Goal: Obtain resource: Download file/media

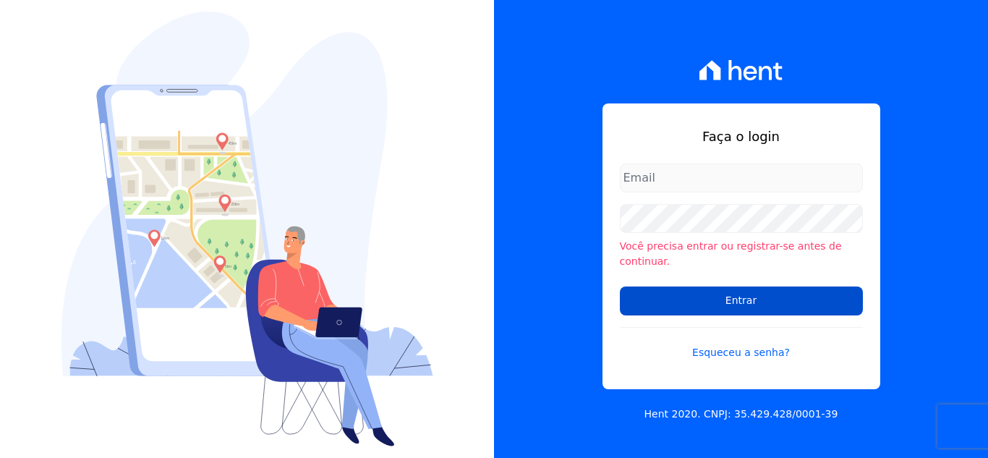
type input "[PERSON_NAME][EMAIL_ADDRESS][DOMAIN_NAME]"
click at [732, 295] on input "Entrar" at bounding box center [741, 301] width 243 height 29
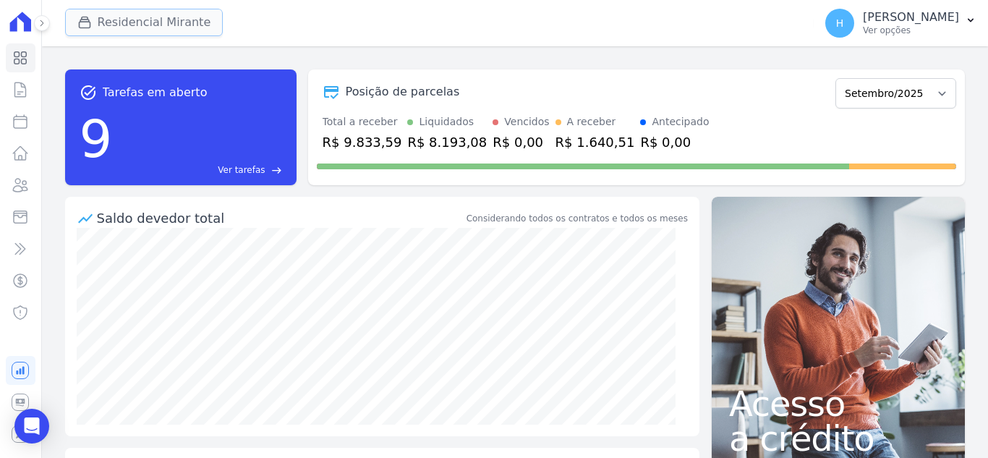
click at [174, 25] on button "Residencial Mirante" at bounding box center [144, 22] width 158 height 27
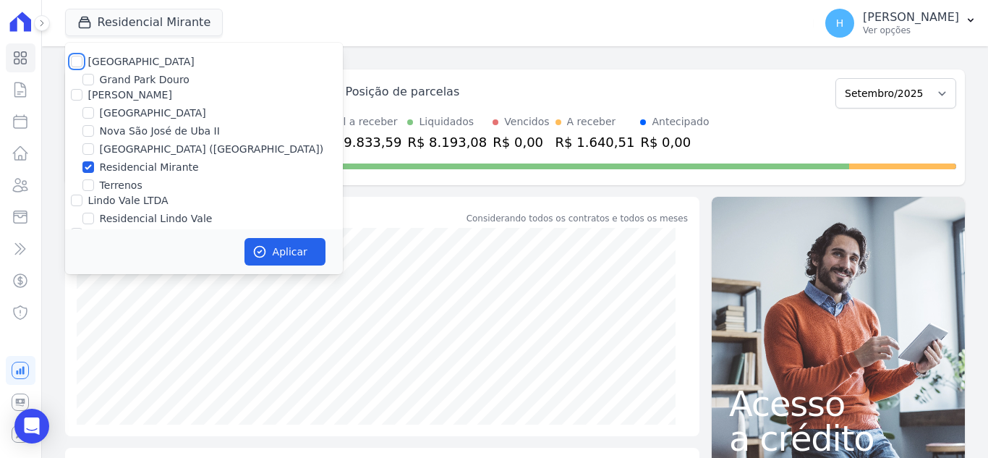
click at [76, 60] on input "Residencial Park" at bounding box center [77, 62] width 12 height 12
checkbox input "true"
click at [76, 96] on input "JG Freitas" at bounding box center [77, 95] width 12 height 12
checkbox input "true"
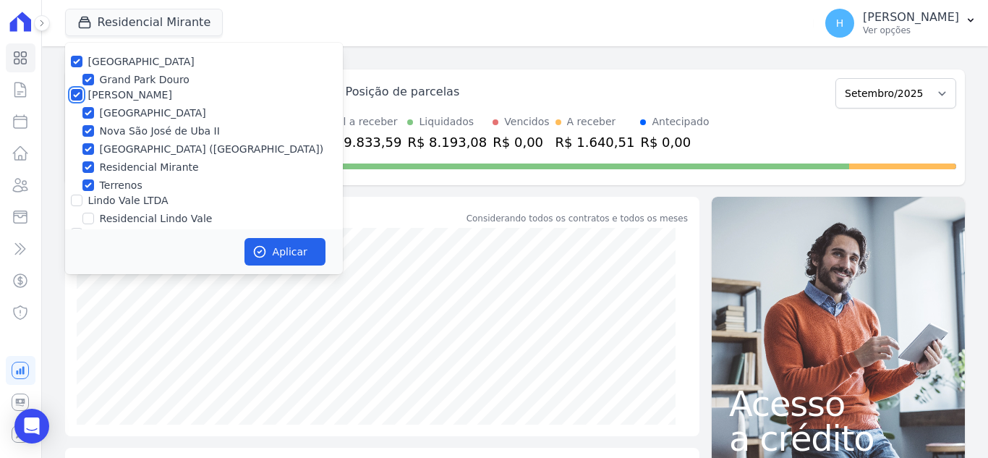
checkbox input "true"
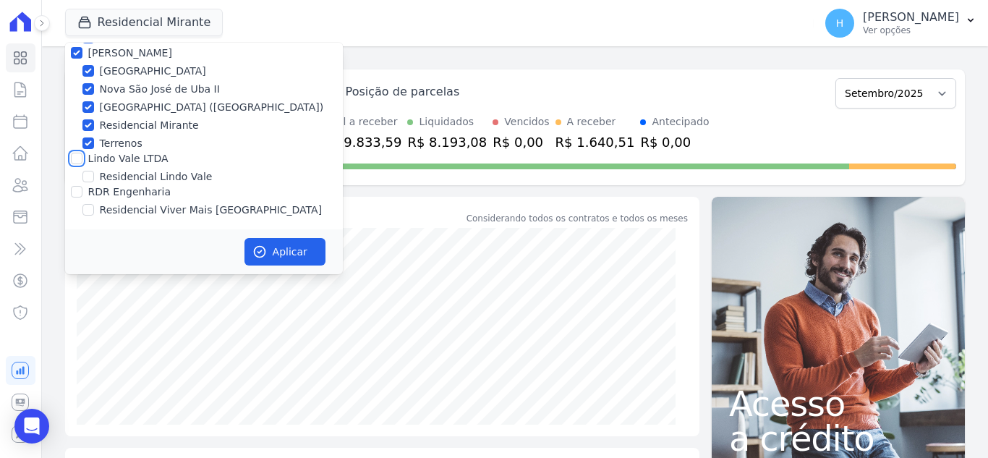
click at [80, 157] on input "Lindo Vale LTDA" at bounding box center [77, 159] width 12 height 12
checkbox input "true"
click at [75, 191] on input "RDR Engenharia" at bounding box center [77, 192] width 12 height 12
checkbox input "true"
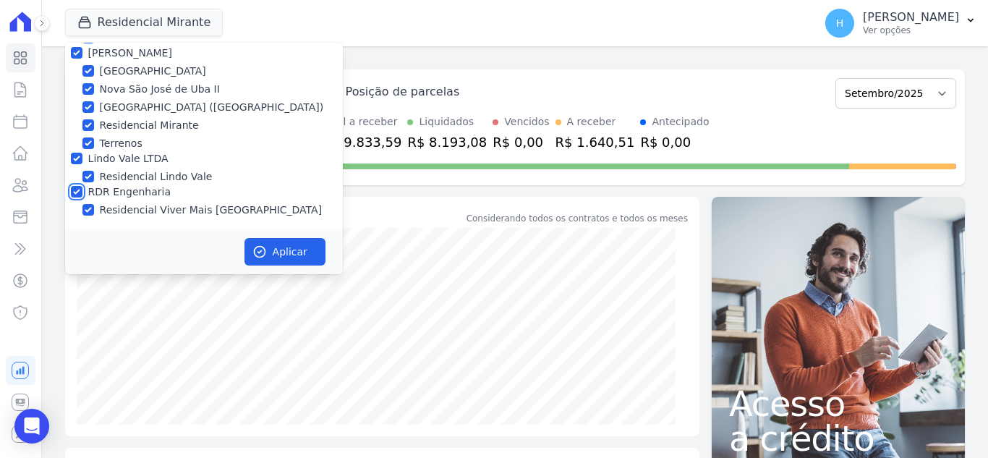
checkbox input "true"
click at [268, 250] on button "Aplicar" at bounding box center [285, 251] width 81 height 27
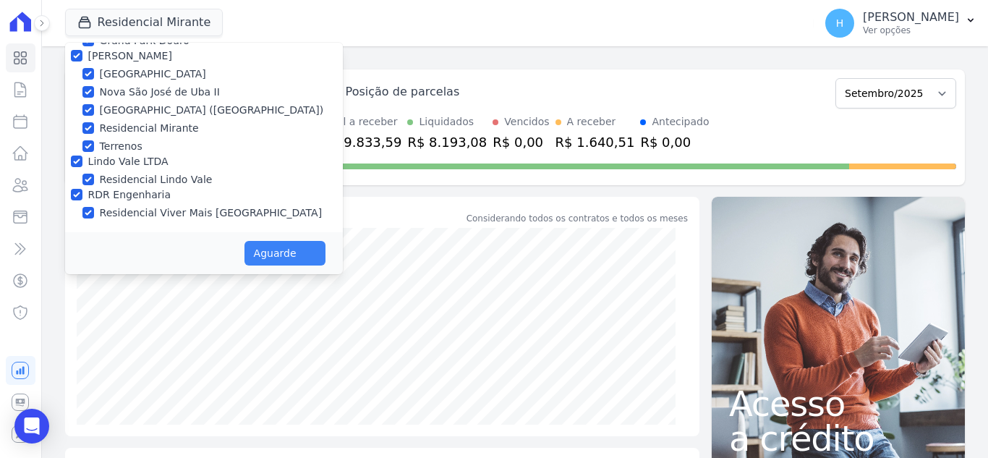
scroll to position [39, 0]
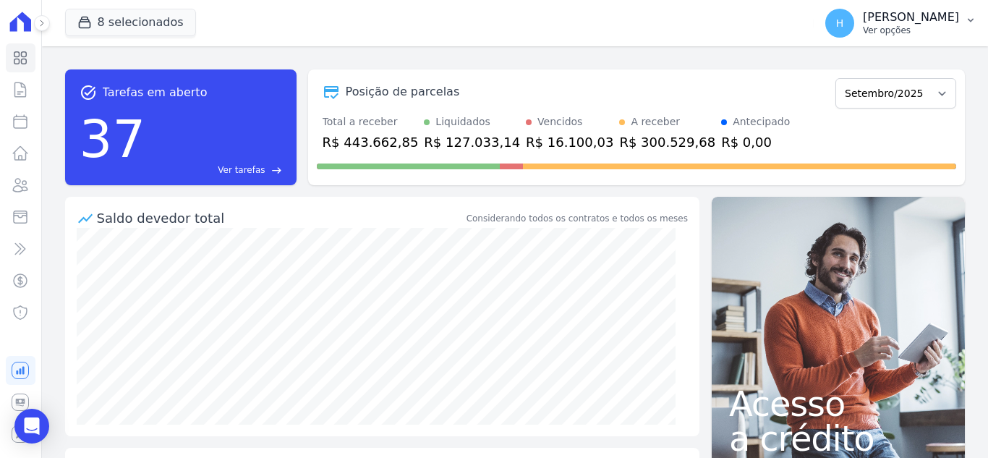
click at [928, 18] on p "Hellen Vilaça" at bounding box center [911, 17] width 96 height 14
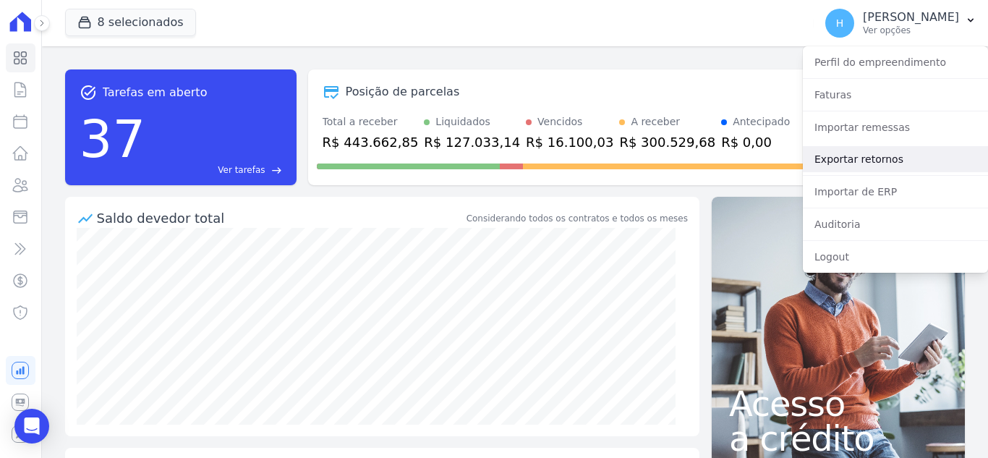
click at [900, 157] on link "Exportar retornos" at bounding box center [895, 159] width 185 height 26
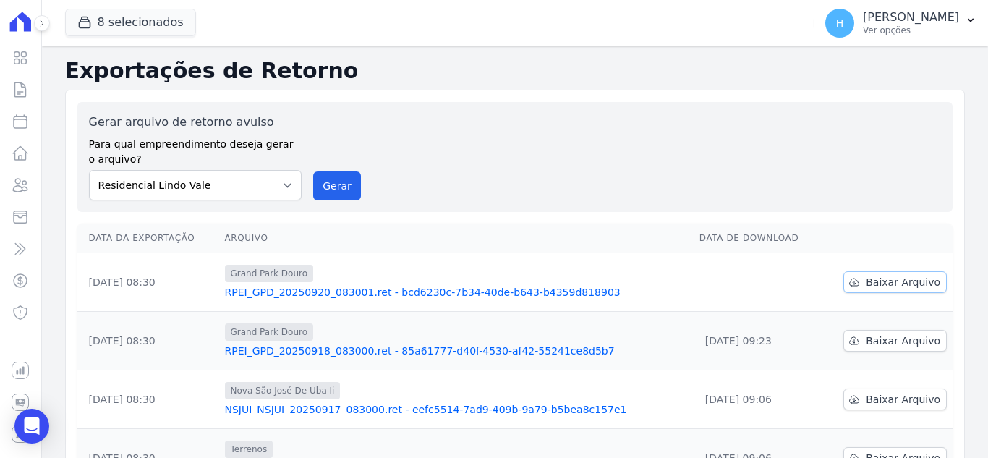
click at [872, 289] on span "Baixar Arquivo" at bounding box center [903, 282] width 75 height 14
click at [658, 125] on div "Gerar arquivo de retorno avulso Para qual empreendimento deseja gerar o arquivo…" at bounding box center [515, 157] width 852 height 87
